Goal: Task Accomplishment & Management: Use online tool/utility

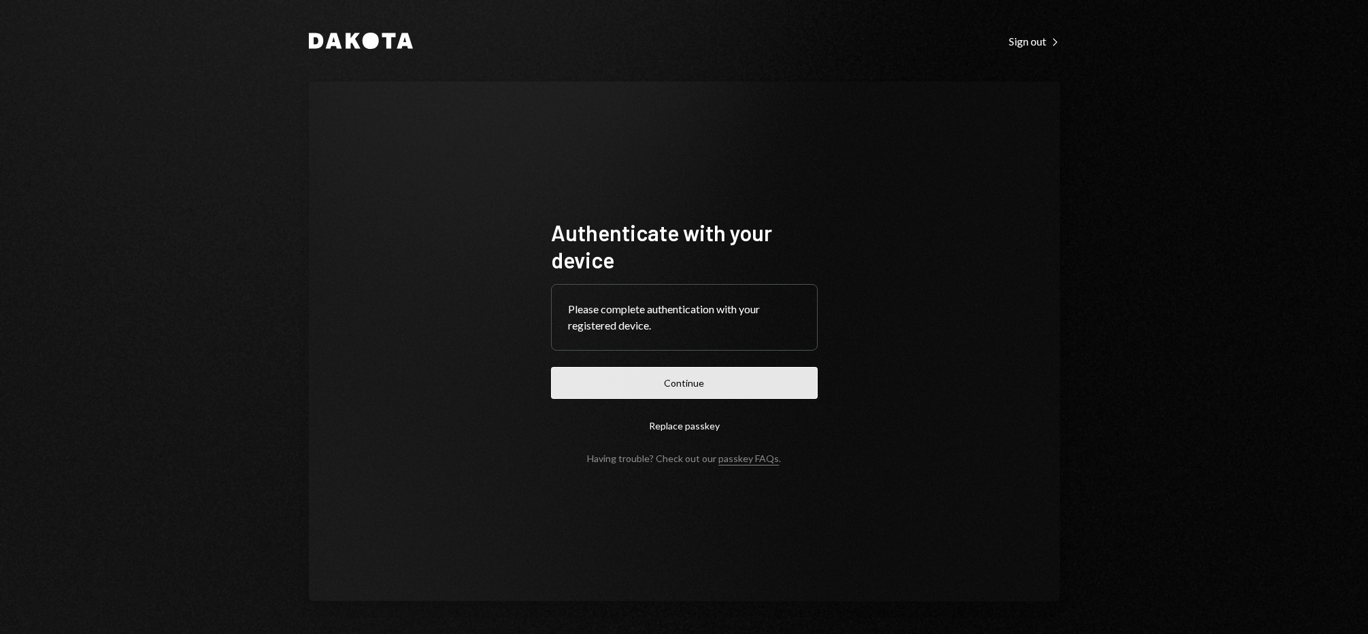
click at [643, 375] on button "Continue" at bounding box center [684, 383] width 267 height 32
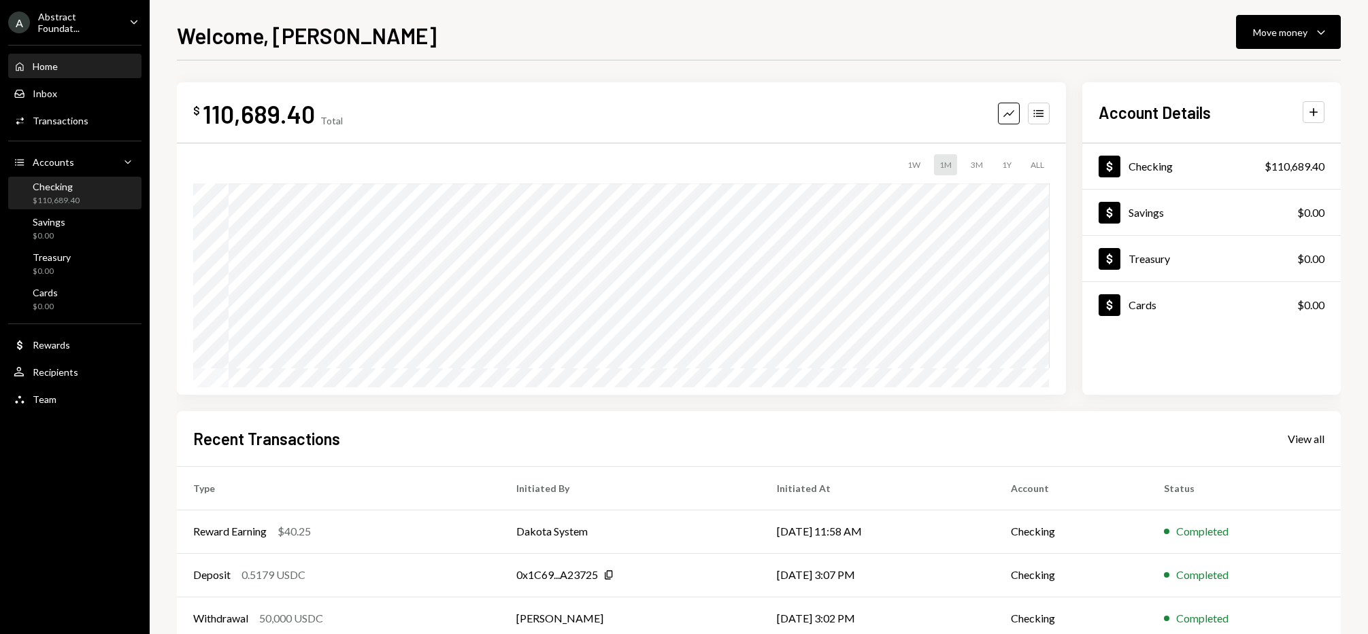
click at [69, 195] on div "$110,689.40" at bounding box center [56, 201] width 47 height 12
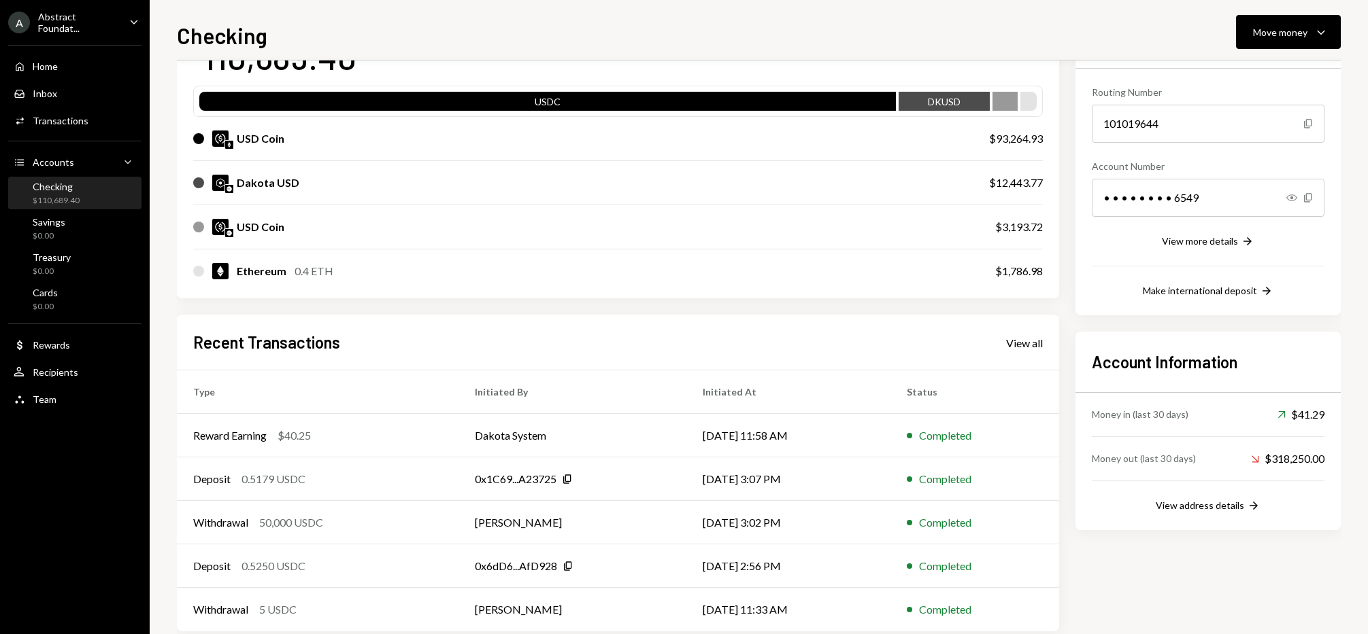
scroll to position [136, 0]
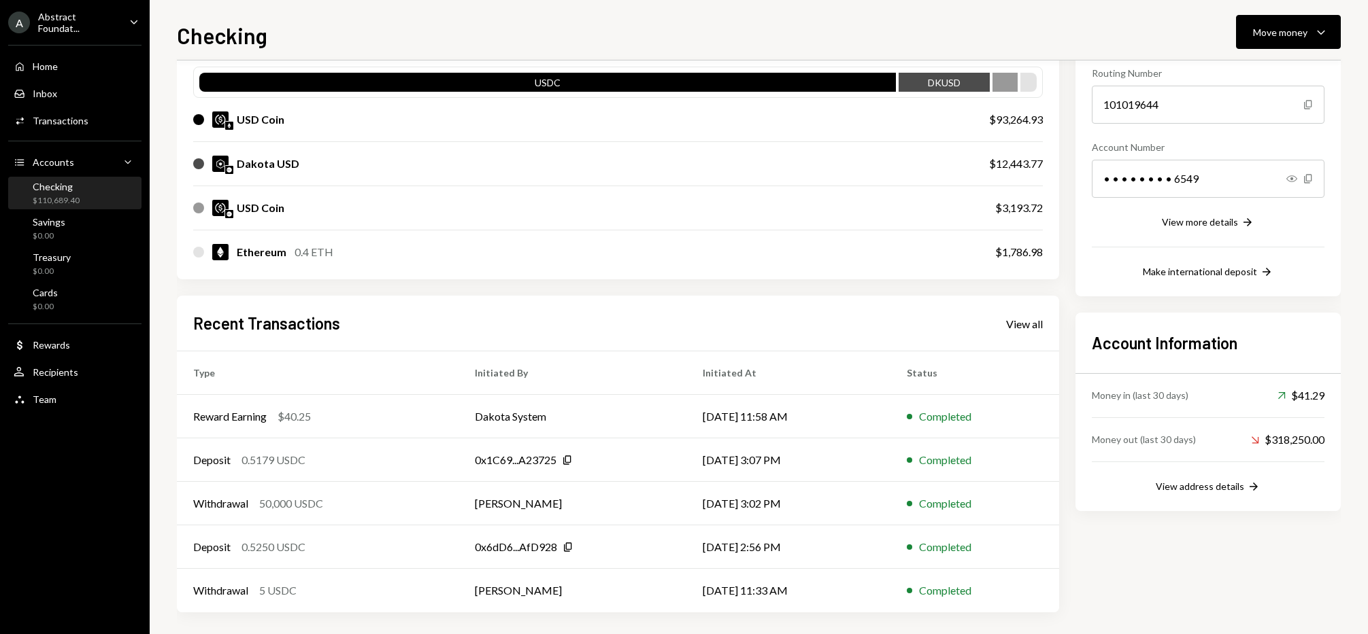
click at [61, 189] on div "Checking" at bounding box center [56, 187] width 47 height 12
click at [50, 370] on div "Recipients" at bounding box center [56, 373] width 46 height 12
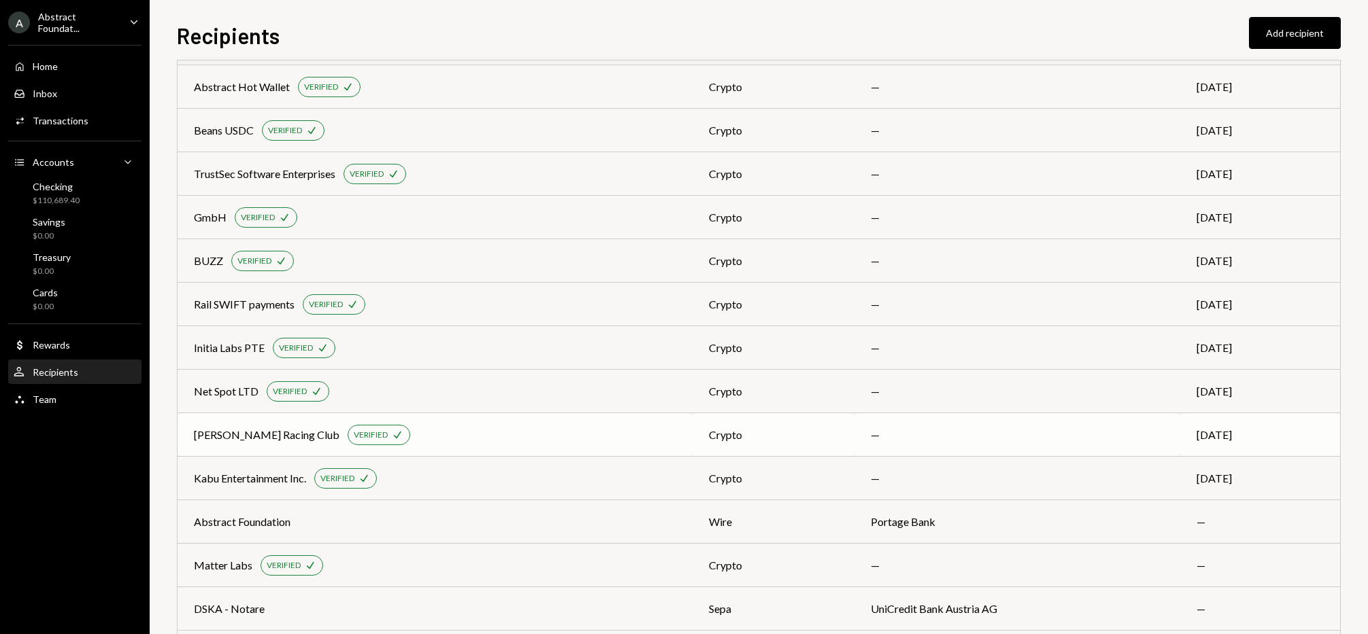
scroll to position [670, 0]
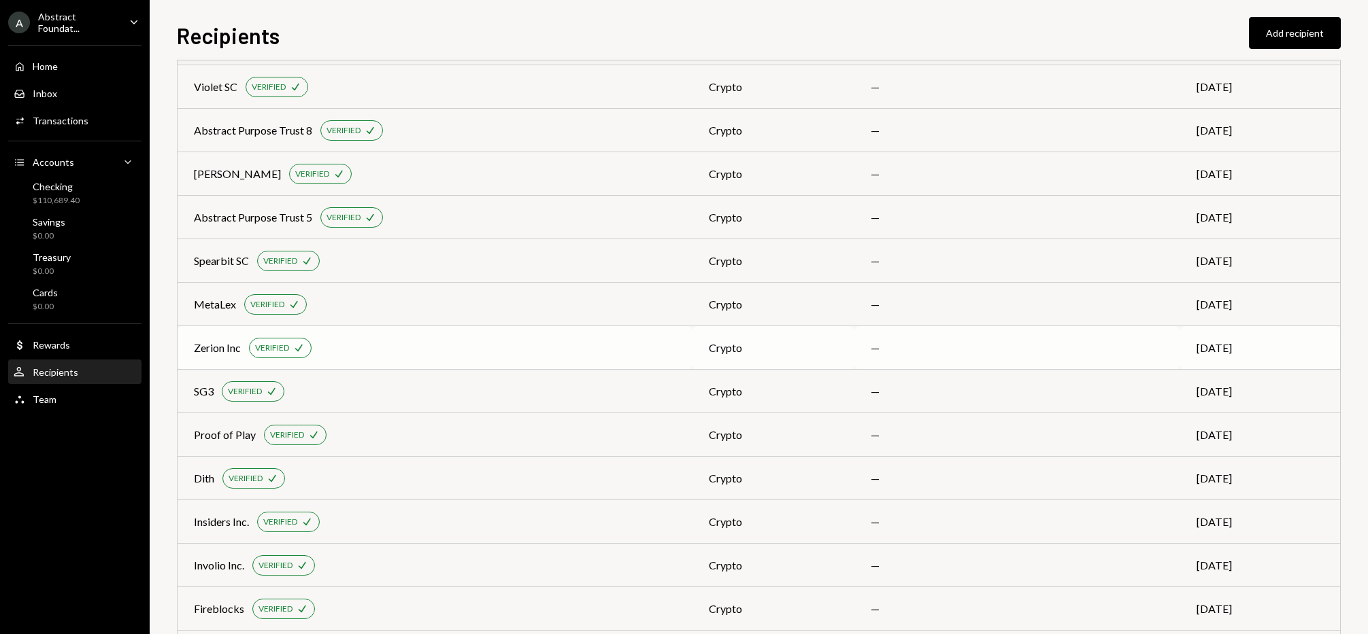
click at [372, 345] on div "Zerion Inc VERIFIED Check" at bounding box center [435, 348] width 482 height 20
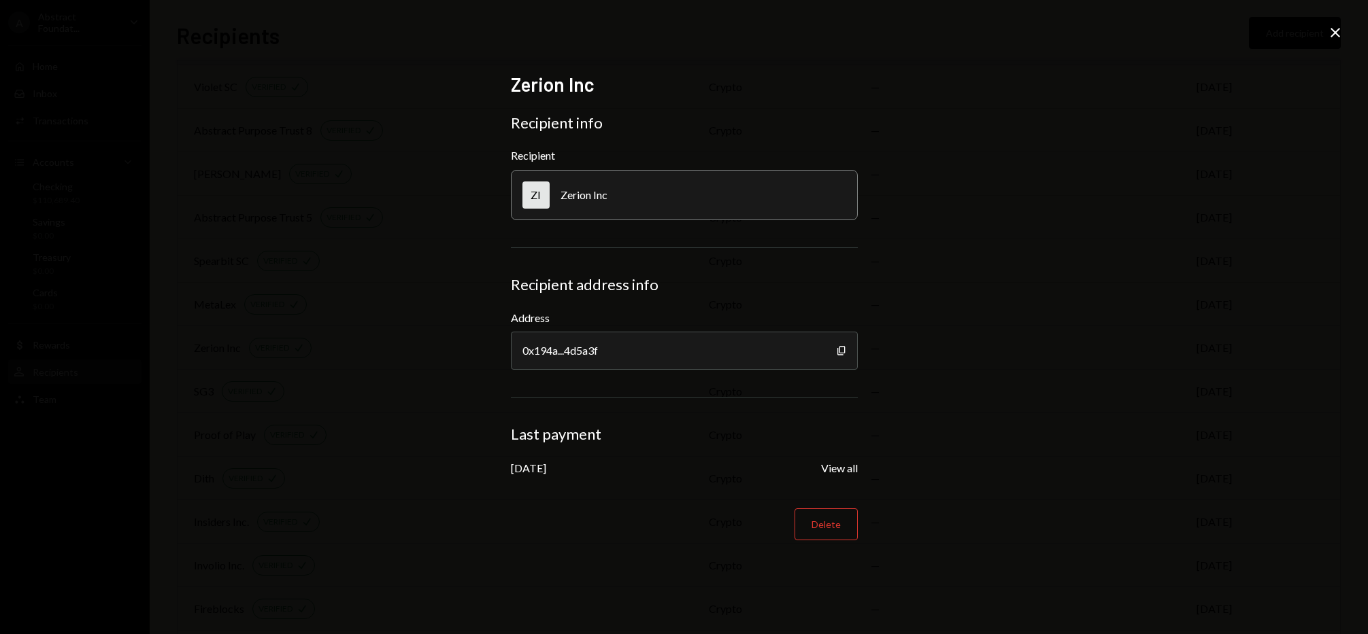
drag, startPoint x: 1155, startPoint y: 317, endPoint x: 1298, endPoint y: 73, distance: 282.2
click at [1157, 307] on div "Zerion Inc Recipient info Recipient ZI Zerion Inc Recipient address info Addres…" at bounding box center [684, 317] width 1368 height 634
click at [1341, 31] on icon "Close" at bounding box center [1335, 32] width 16 height 16
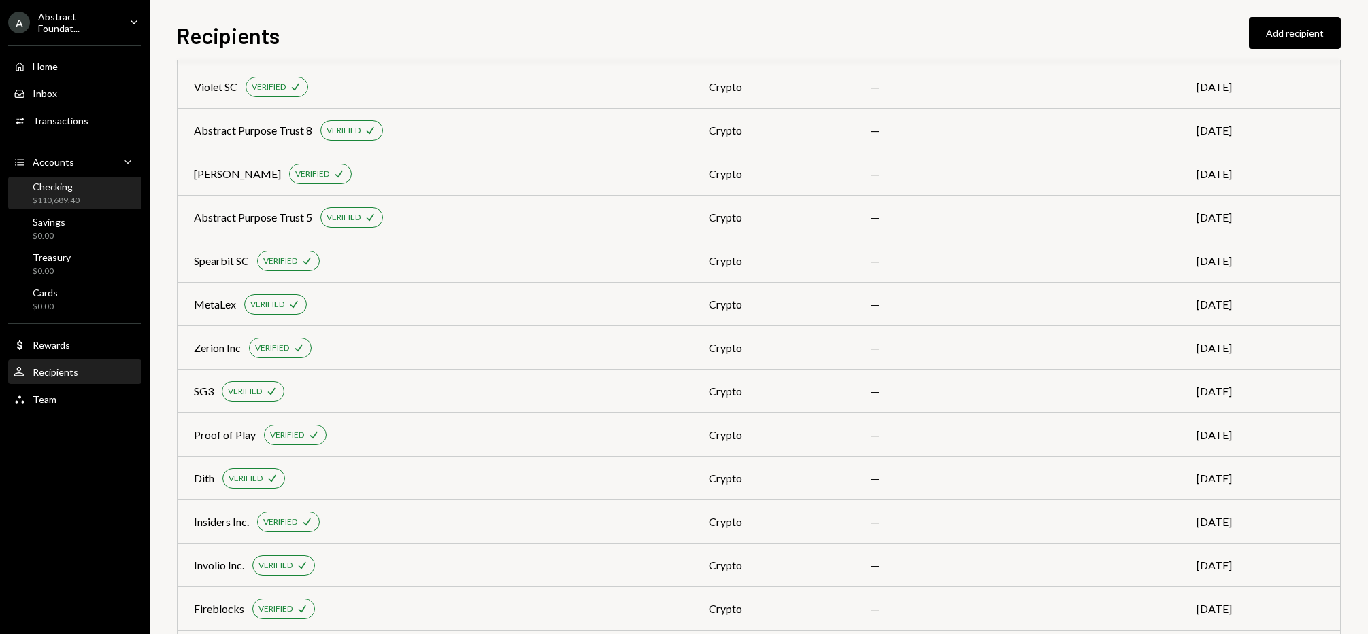
click at [72, 181] on div "Checking" at bounding box center [56, 187] width 47 height 12
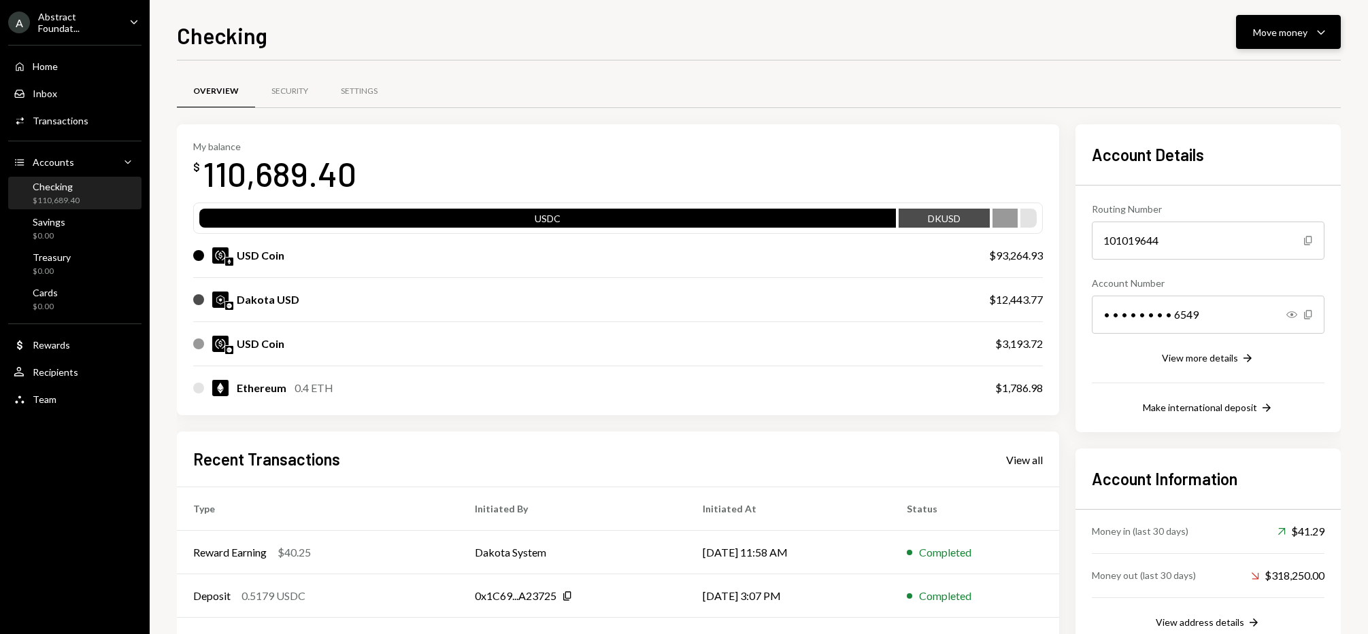
click at [1291, 30] on div "Move money" at bounding box center [1280, 32] width 54 height 14
click at [1291, 71] on div "Send" at bounding box center [1276, 73] width 99 height 14
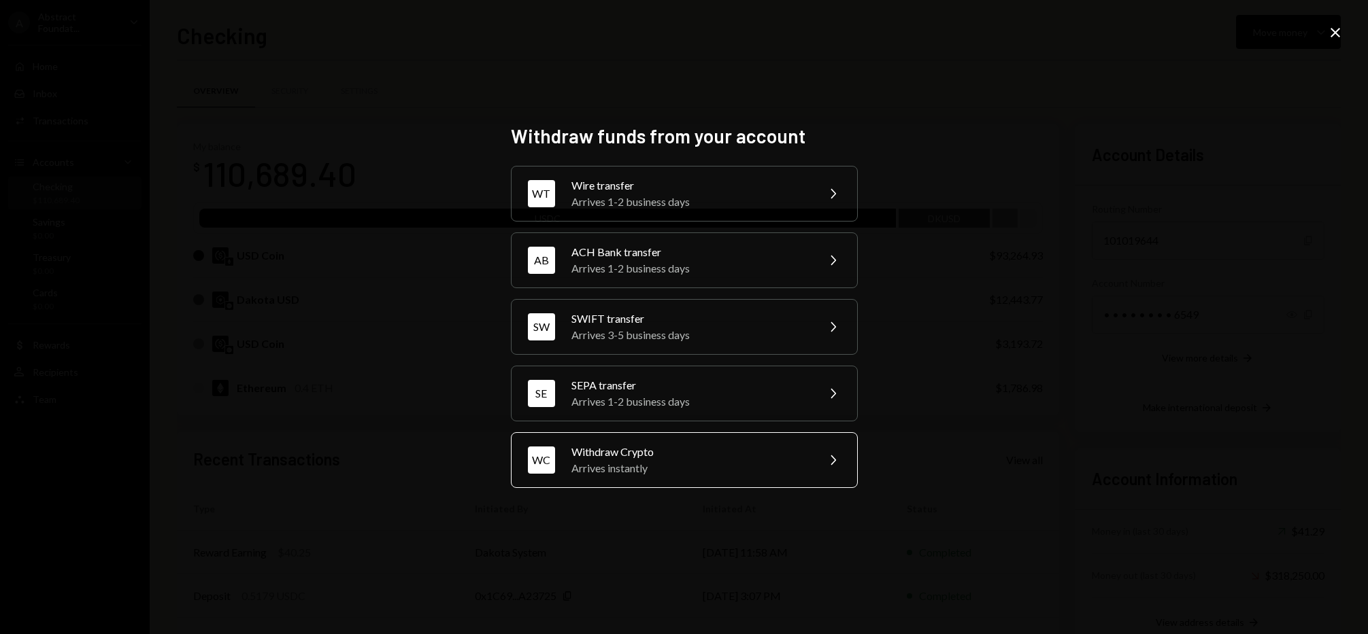
click at [656, 454] on div "Withdraw Crypto" at bounding box center [689, 452] width 237 height 16
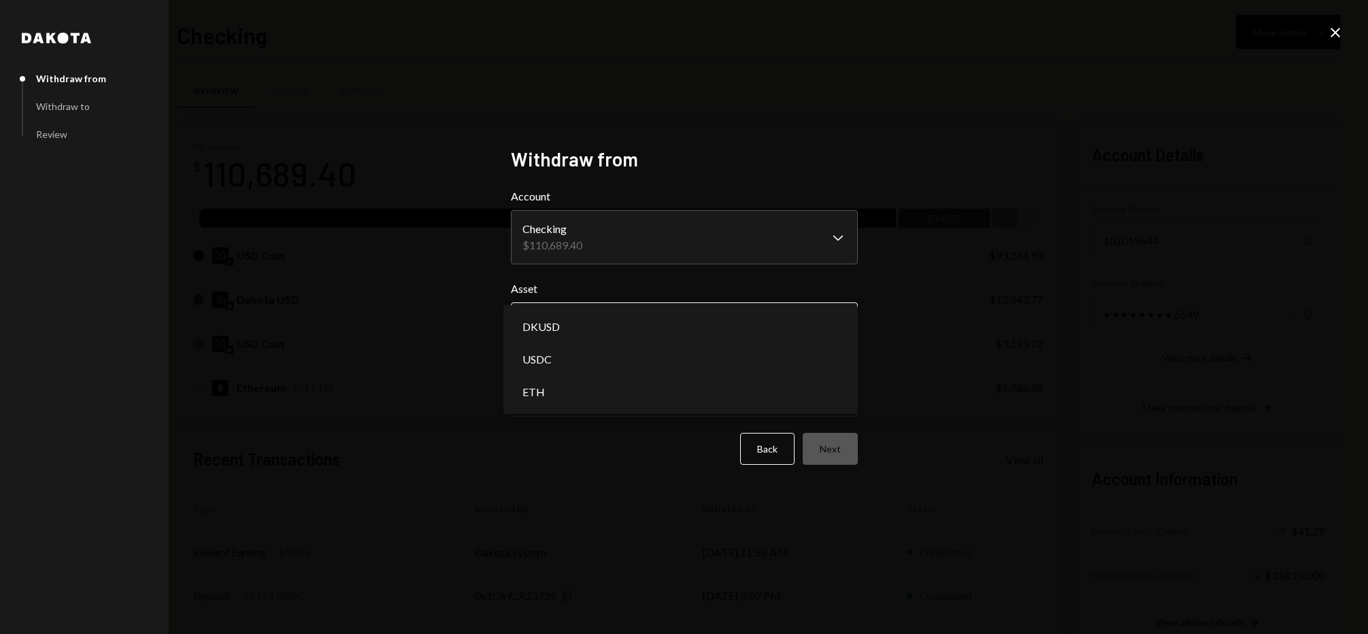
click at [622, 330] on body "A Abstract Foundat... Caret Down Home Home Inbox Inbox Activities Transactions …" at bounding box center [684, 317] width 1368 height 634
select select "****"
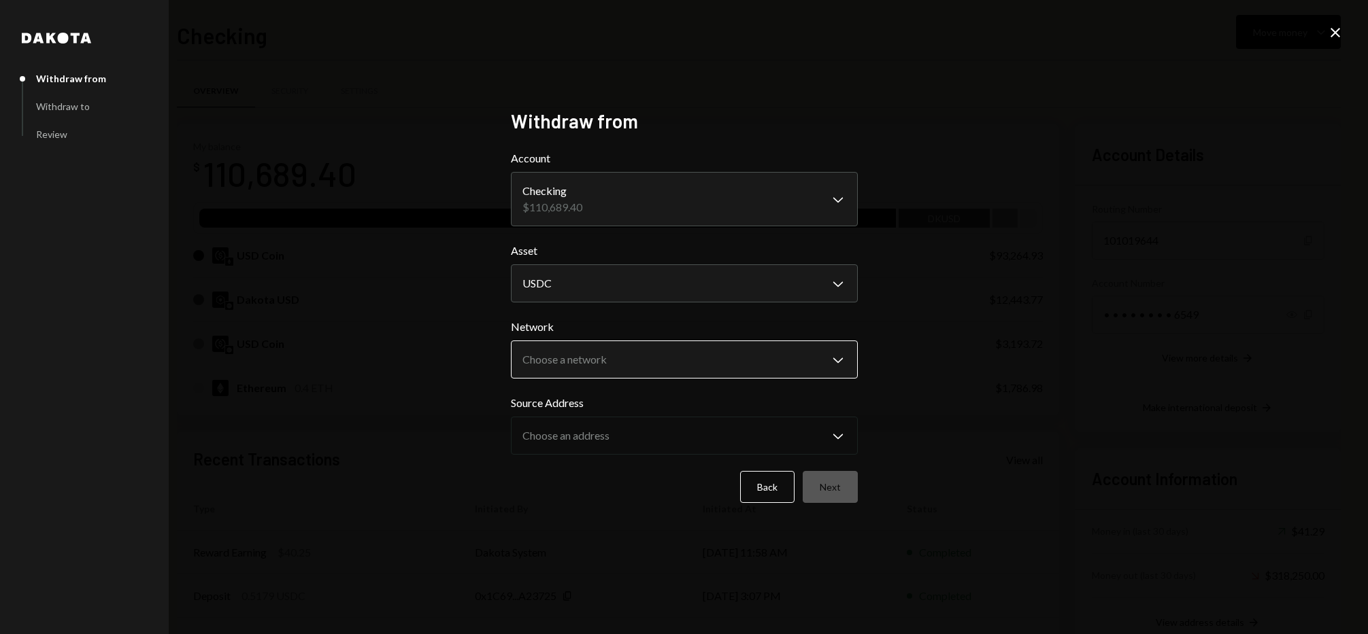
click at [666, 368] on body "A Abstract Foundat... Caret Down Home Home Inbox Inbox Activities Transactions …" at bounding box center [684, 317] width 1368 height 634
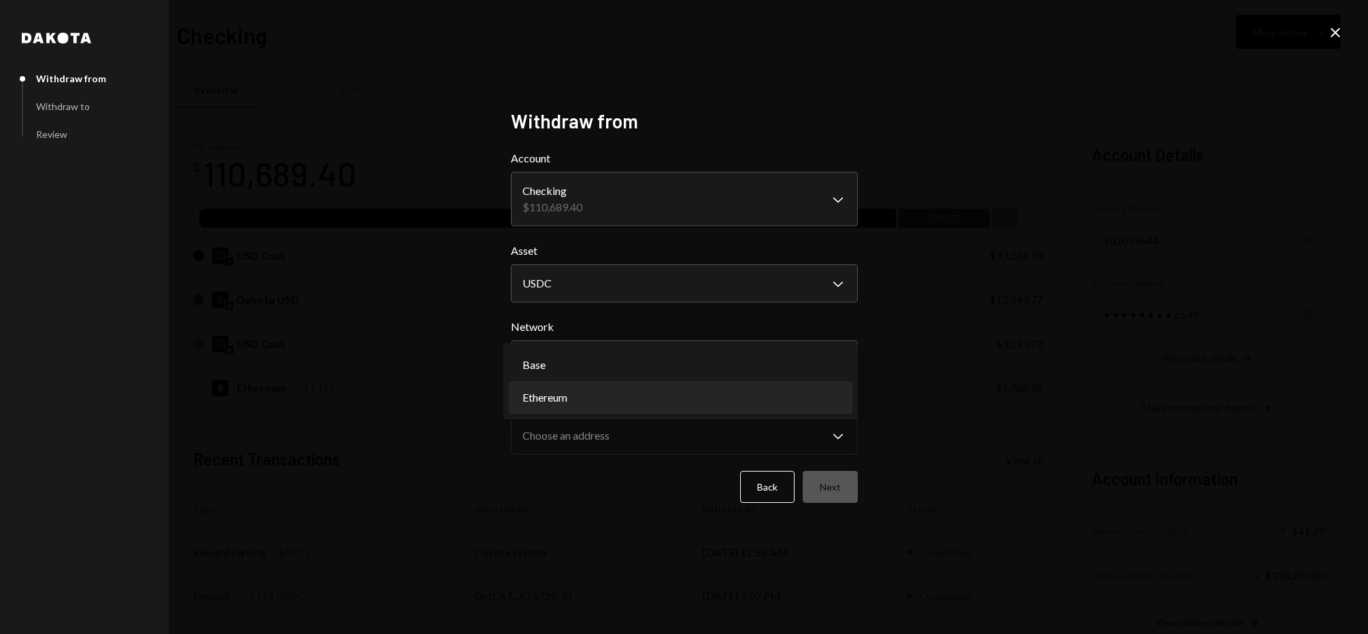
select select "**********"
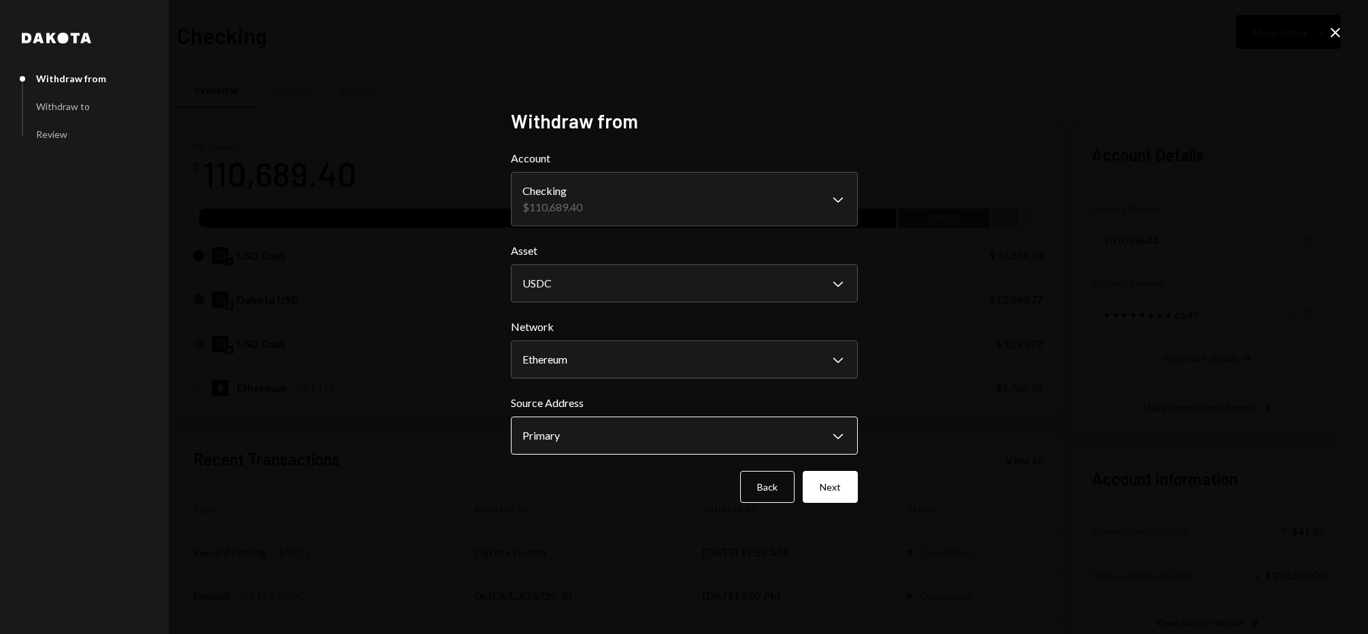
click at [626, 453] on body "A Abstract Foundat... Caret Down Home Home Inbox Inbox Activities Transactions …" at bounding box center [684, 317] width 1368 height 634
click at [848, 479] on button "Next" at bounding box center [829, 487] width 55 height 32
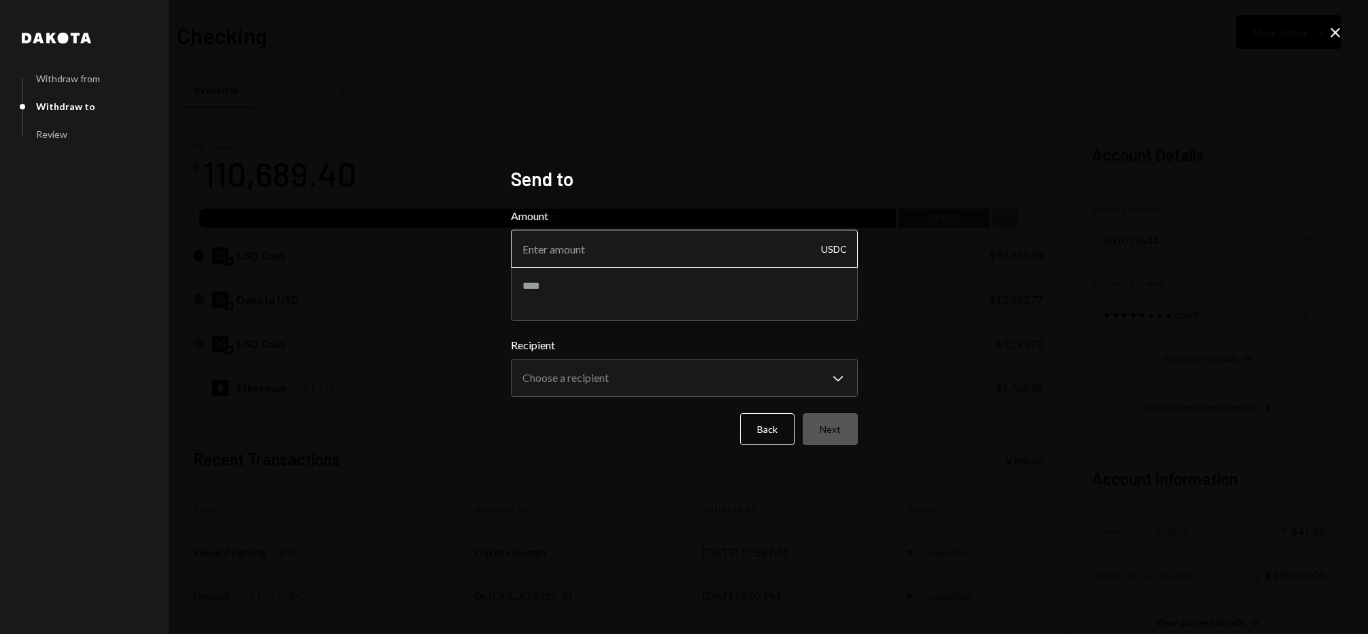
click at [657, 265] on input "Amount" at bounding box center [684, 249] width 347 height 38
type input "6400"
type textarea "*"
type textarea "**********"
click at [736, 379] on body "A Abstract Foundat... Caret Down Home Home Inbox Inbox Activities Transactions …" at bounding box center [684, 317] width 1368 height 634
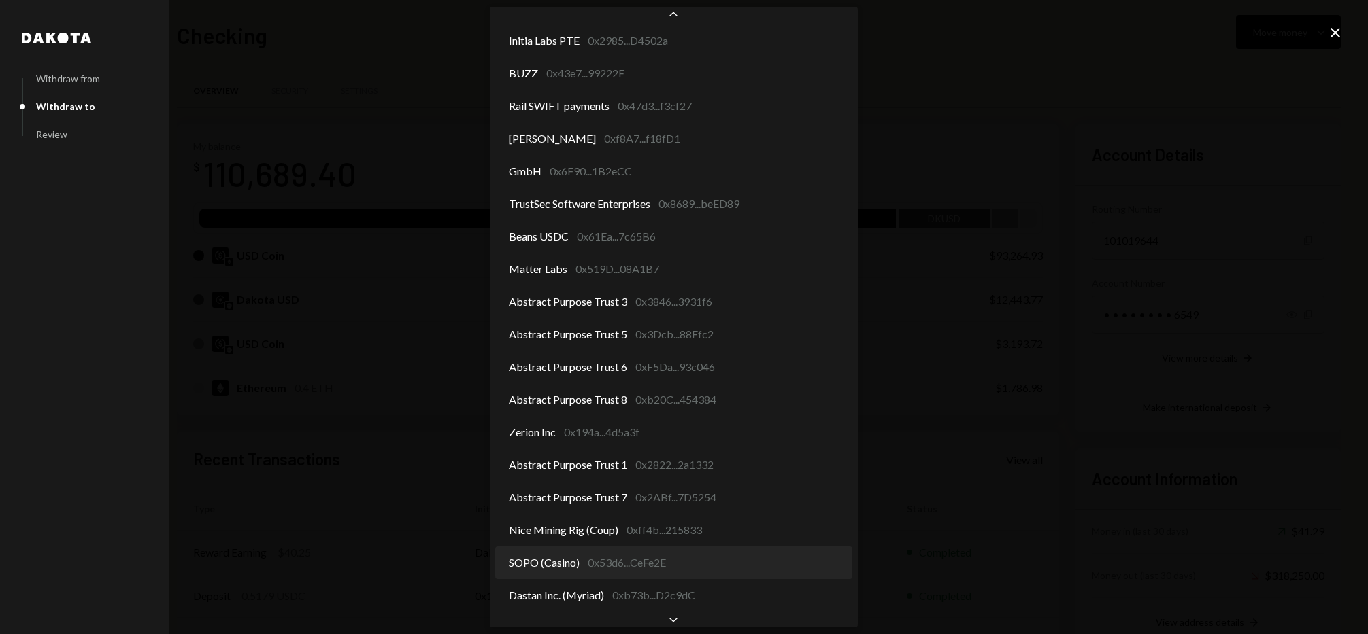
scroll to position [298, 0]
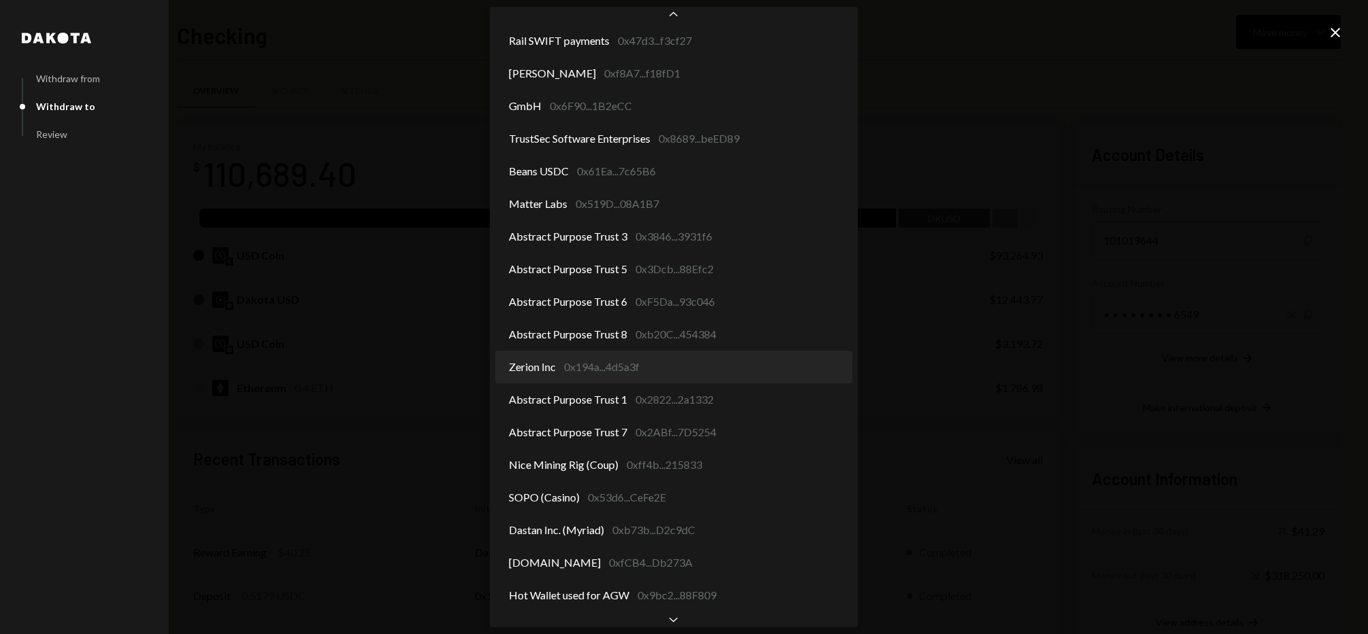
select select "**********"
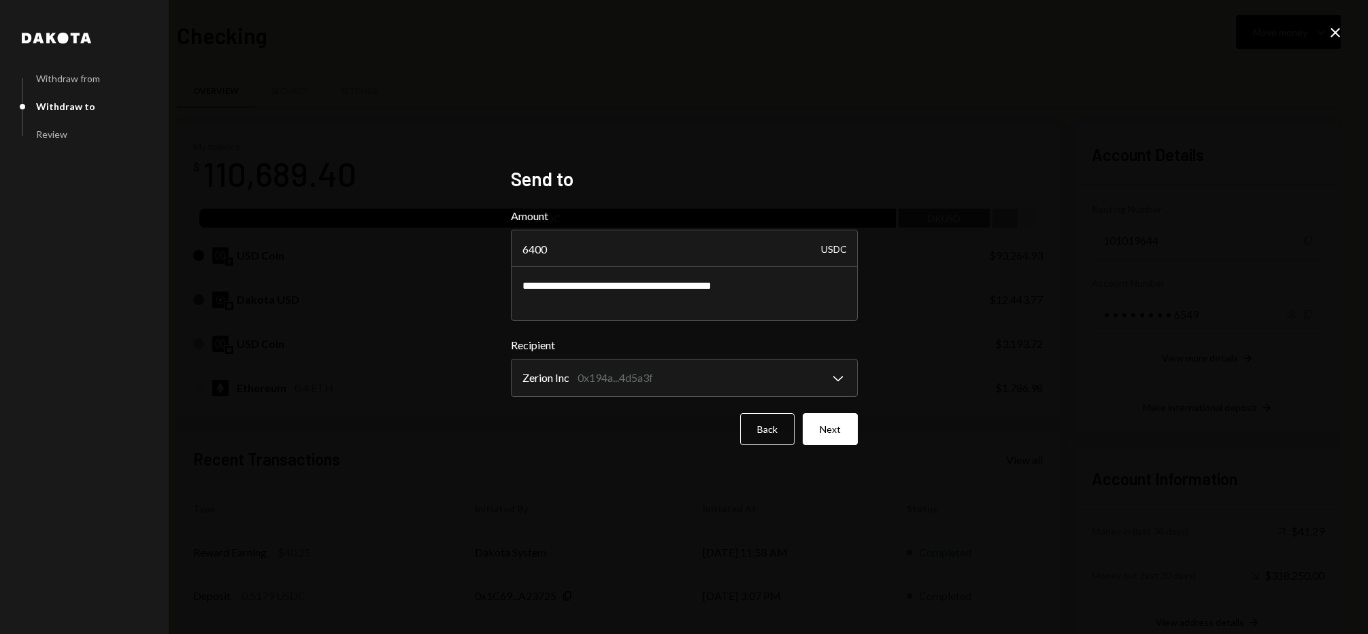
click at [827, 432] on button "Next" at bounding box center [829, 429] width 55 height 32
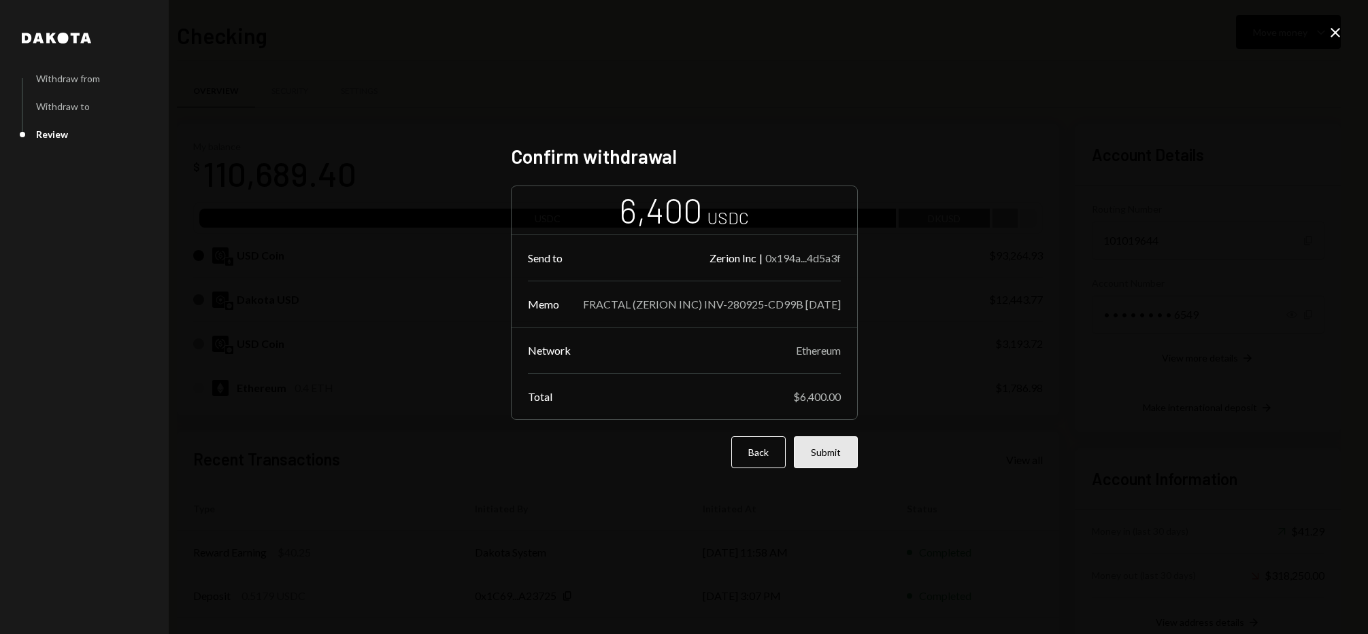
click at [828, 447] on button "Submit" at bounding box center [826, 453] width 64 height 32
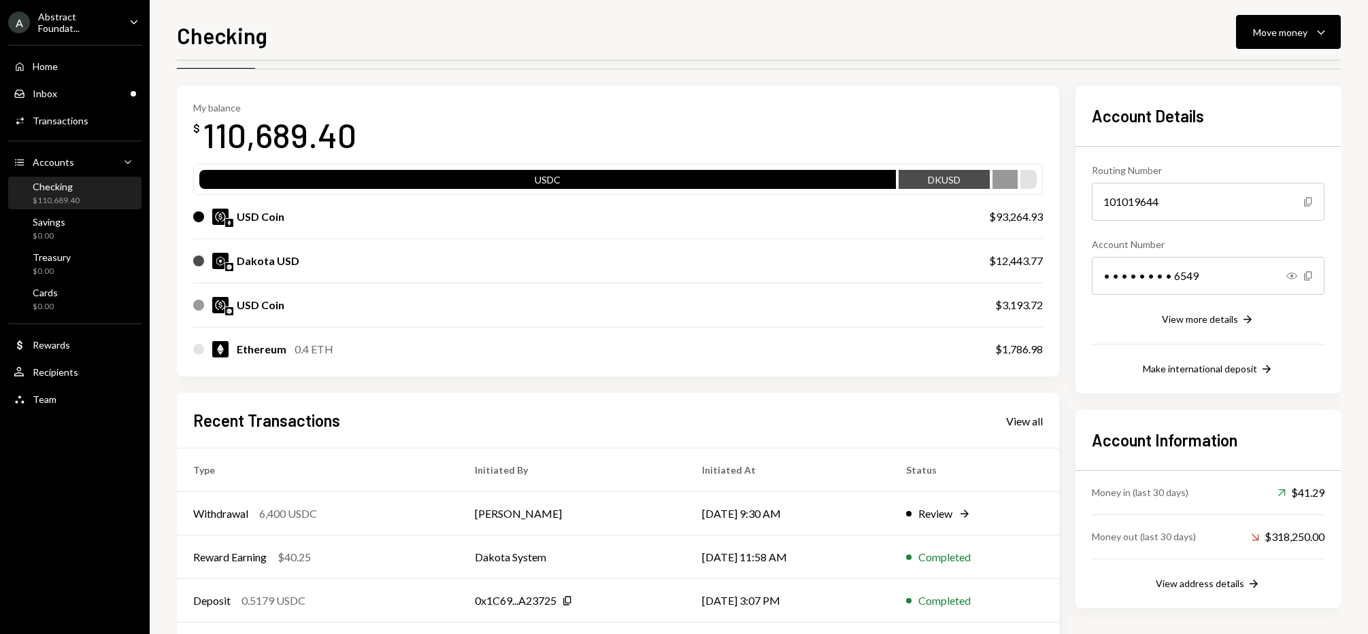
scroll to position [141, 0]
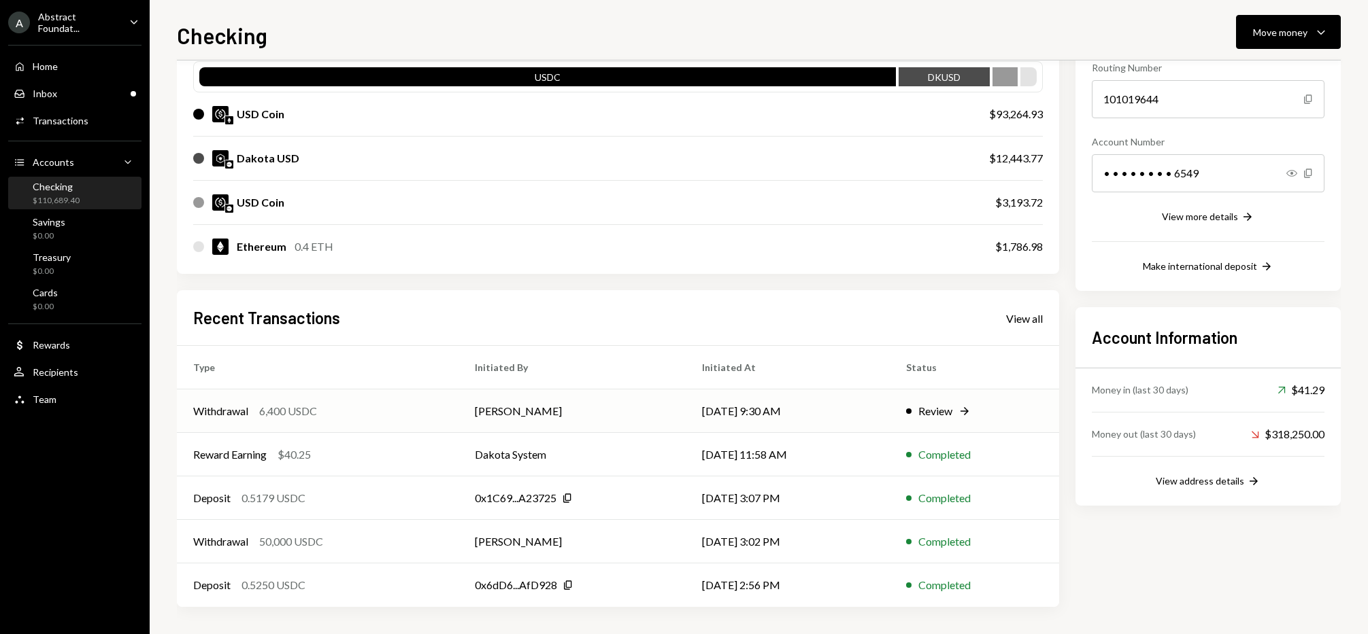
click at [351, 419] on div "Withdrawal 6,400 USDC" at bounding box center [317, 411] width 249 height 16
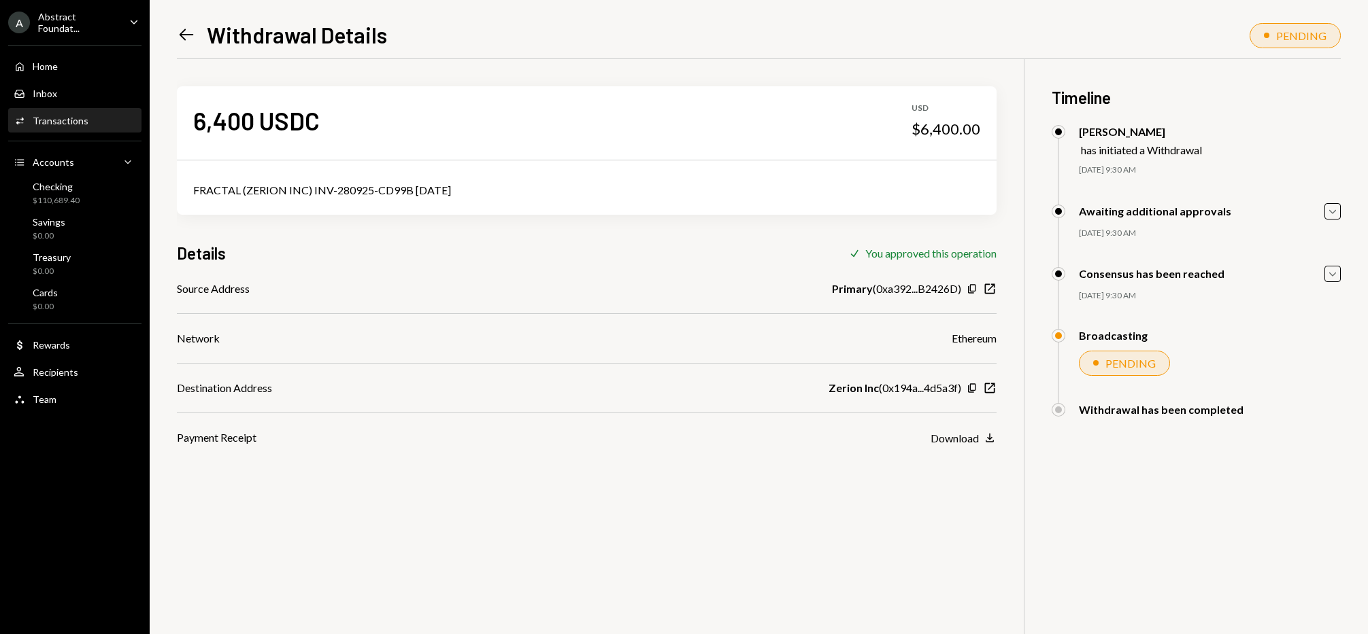
drag, startPoint x: 377, startPoint y: 527, endPoint x: 48, endPoint y: 620, distance: 341.4
click at [376, 527] on div "6,400 USDC USD $6,400.00 FRACTAL (ZERION INC) INV-280925-CD99B [DATE] Details C…" at bounding box center [759, 376] width 1164 height 634
click at [403, 446] on div "Payment Receipt Download Download" at bounding box center [586, 438] width 819 height 16
drag, startPoint x: 615, startPoint y: 552, endPoint x: 441, endPoint y: 413, distance: 223.6
click at [603, 543] on div "6,400 USDC USD $6,400.00 FRACTAL (ZERION INC) INV-280925-CD99B [DATE] Details C…" at bounding box center [759, 376] width 1164 height 634
